Goal: Information Seeking & Learning: Learn about a topic

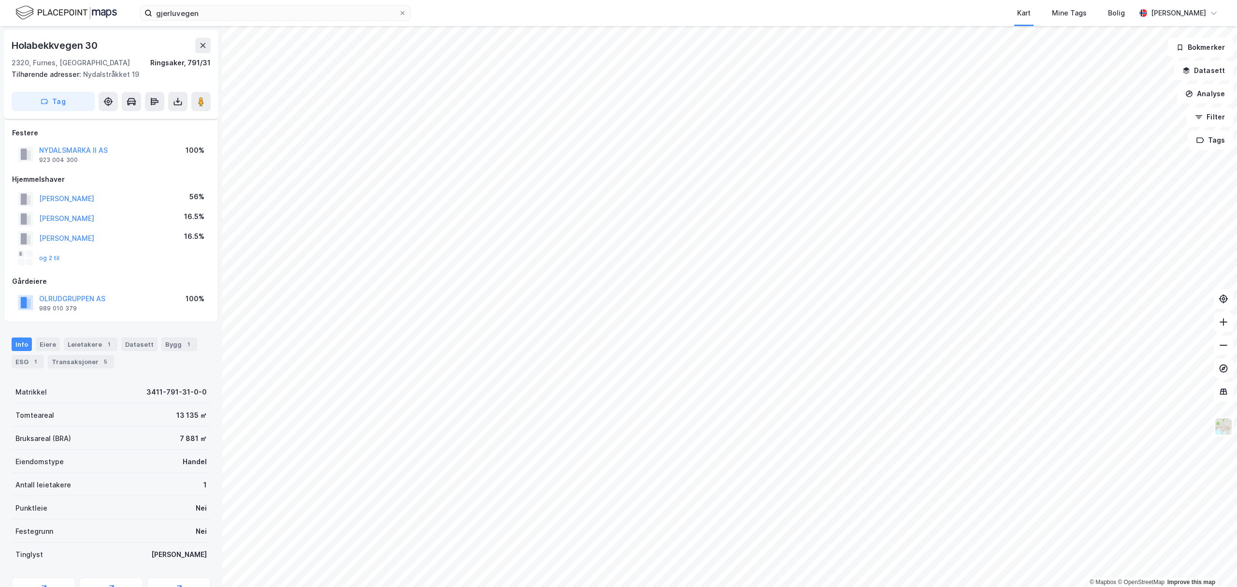
scroll to position [91, 0]
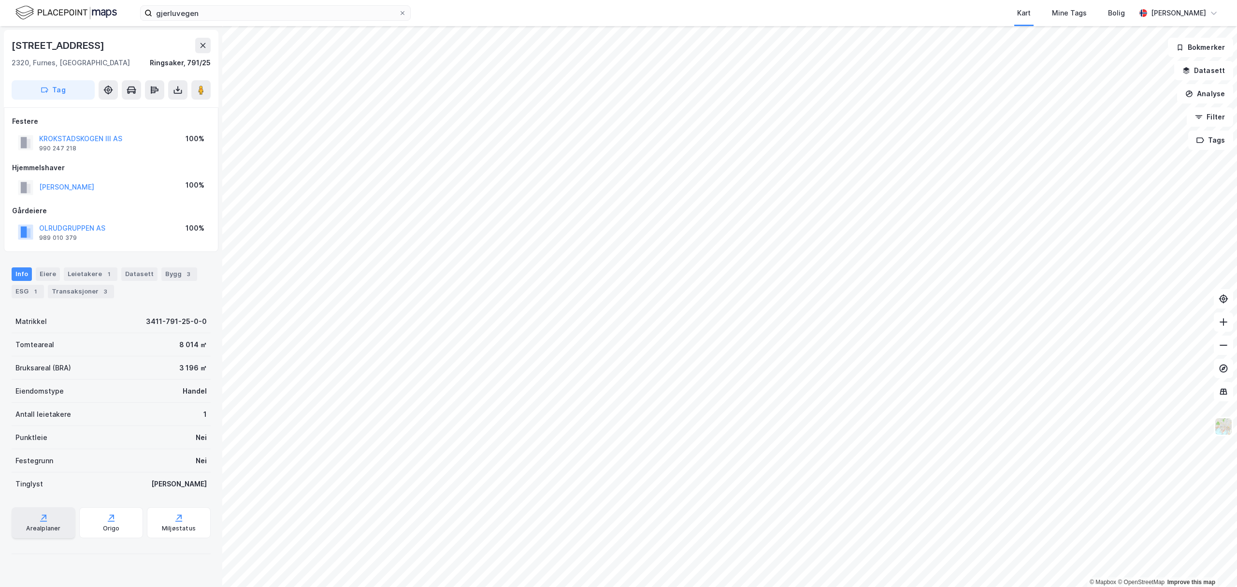
click at [39, 524] on div "Arealplaner" at bounding box center [43, 528] width 34 height 8
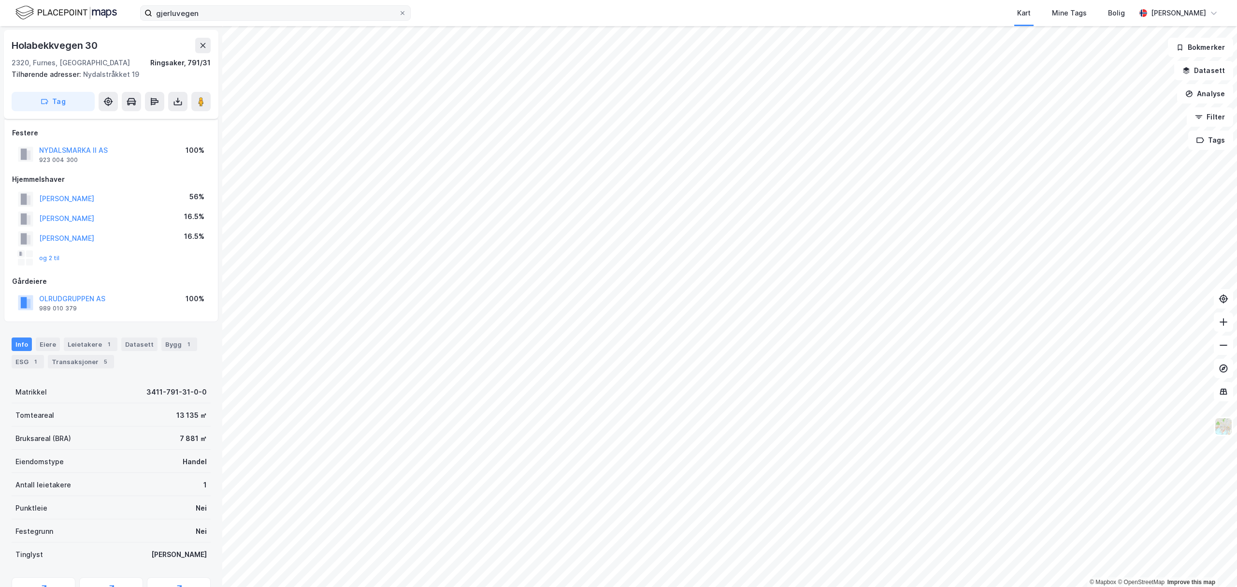
scroll to position [91, 0]
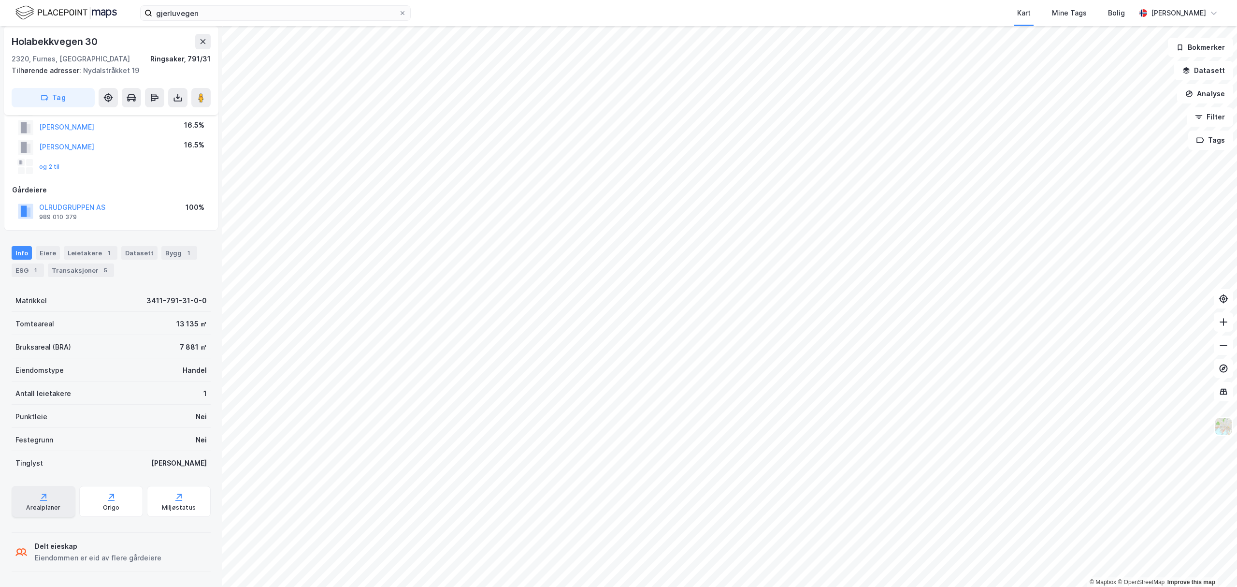
click at [51, 503] on div "Arealplaner" at bounding box center [44, 501] width 64 height 31
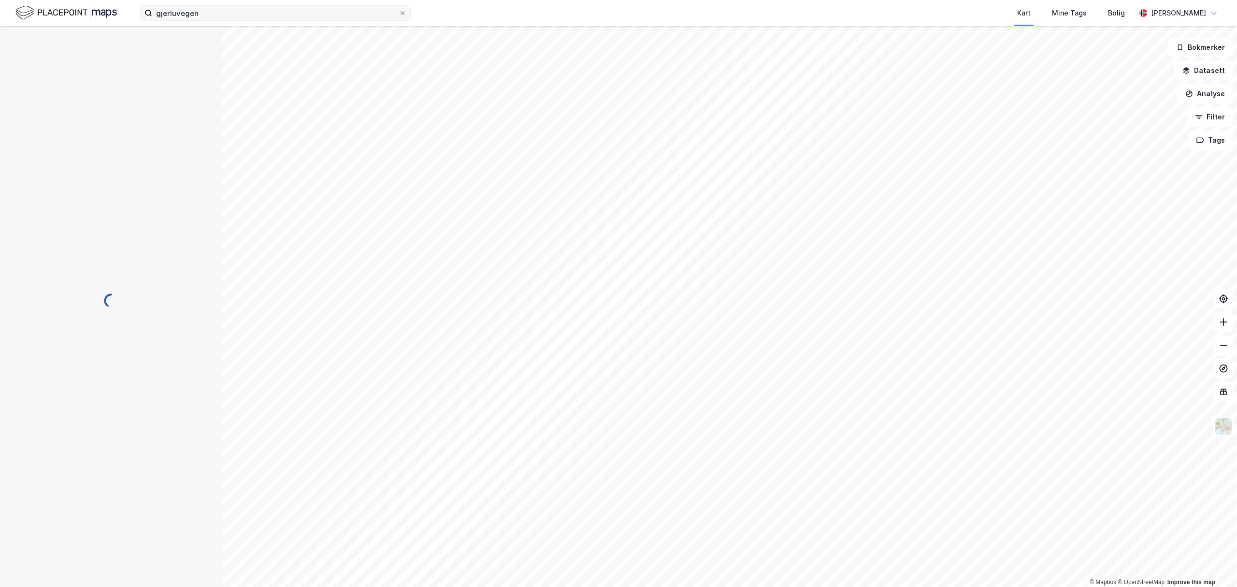
scroll to position [5, 0]
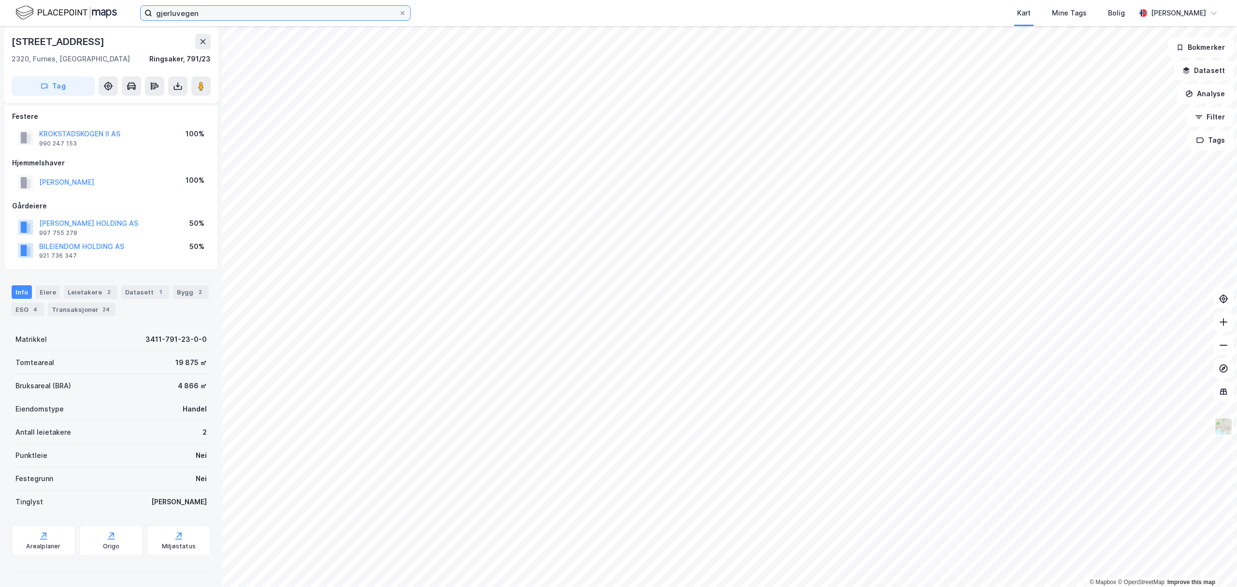
click at [227, 14] on input "gjerluvegen" at bounding box center [275, 13] width 246 height 14
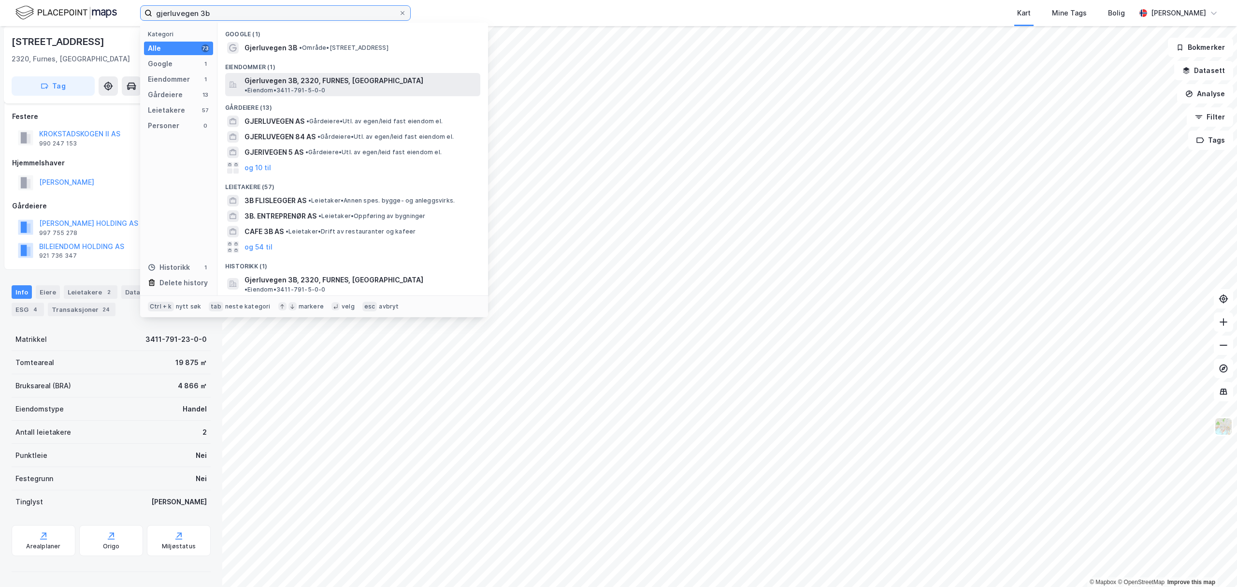
type input "gjerluvegen 3b"
